Goal: Task Accomplishment & Management: Use online tool/utility

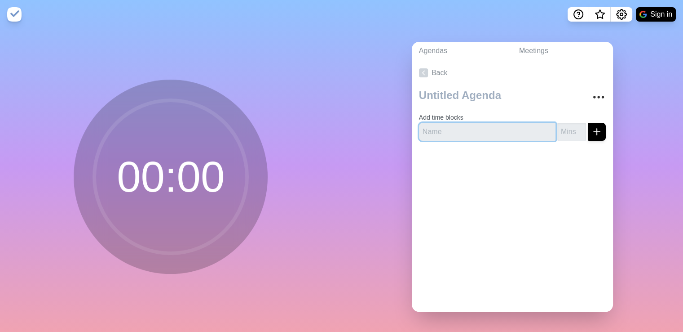
click at [516, 125] on input "text" at bounding box center [487, 132] width 137 height 18
click at [532, 51] on link "Meetings" at bounding box center [562, 51] width 101 height 18
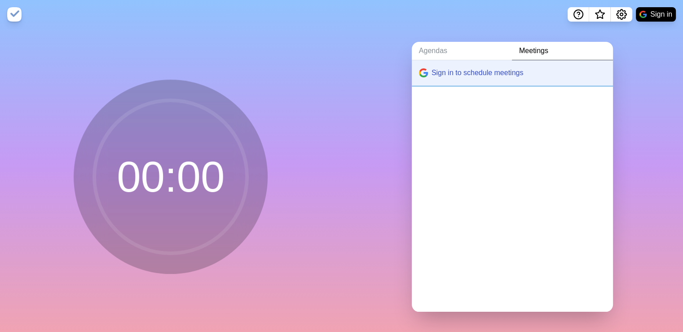
click at [497, 74] on button "Sign in to schedule meetings" at bounding box center [512, 72] width 201 height 25
